Goal: Information Seeking & Learning: Compare options

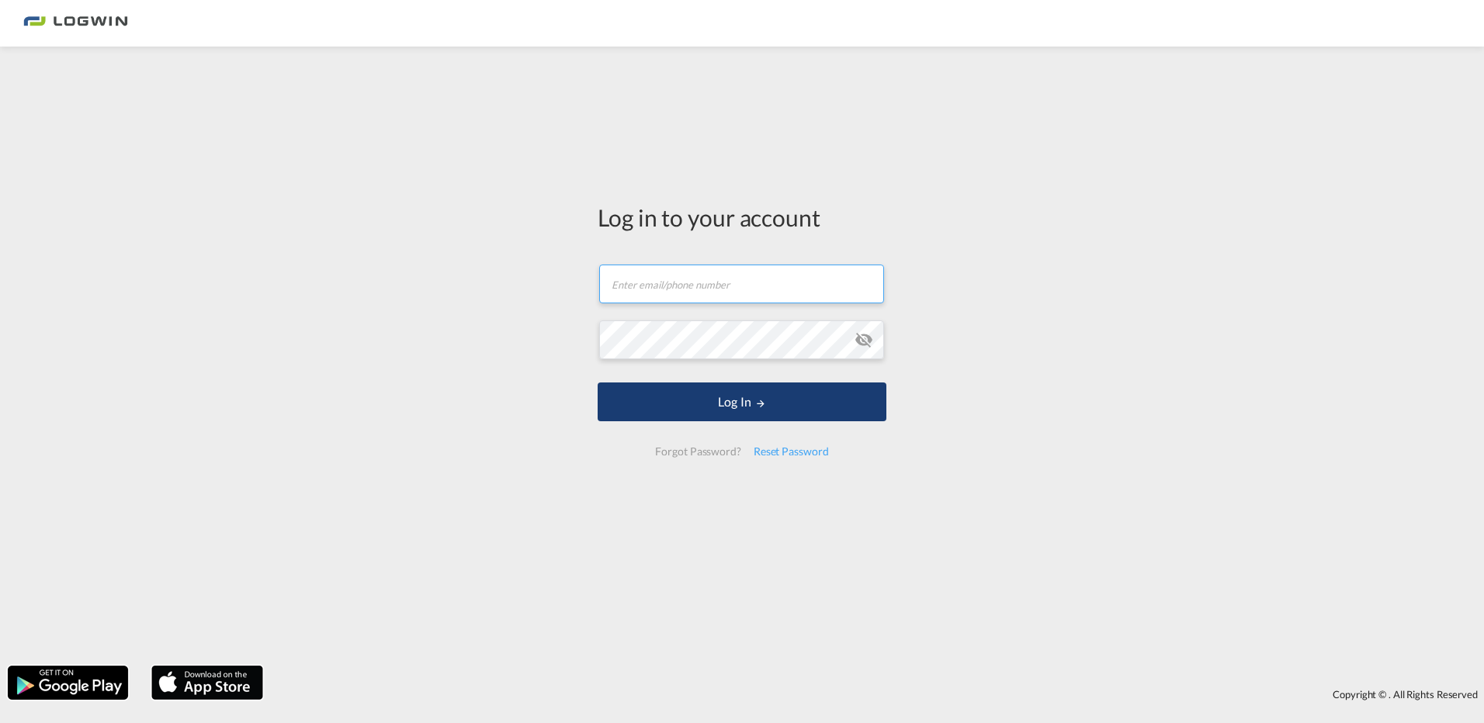
type input "[PERSON_NAME][EMAIL_ADDRESS][DOMAIN_NAME]"
click at [711, 391] on button "Log In" at bounding box center [742, 402] width 289 height 39
